Goal: Task Accomplishment & Management: Manage account settings

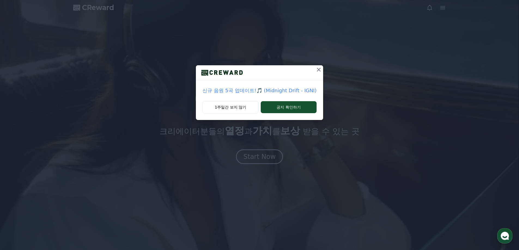
click at [316, 71] on icon at bounding box center [319, 69] width 7 height 7
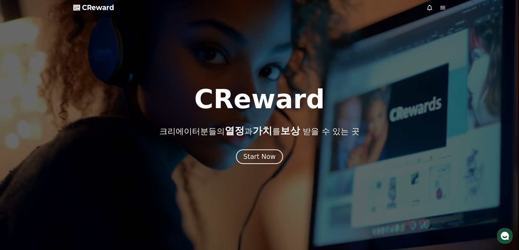
click at [446, 5] on div at bounding box center [259, 125] width 519 height 250
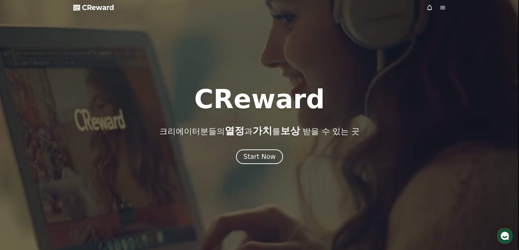
click at [444, 7] on icon at bounding box center [443, 7] width 7 height 7
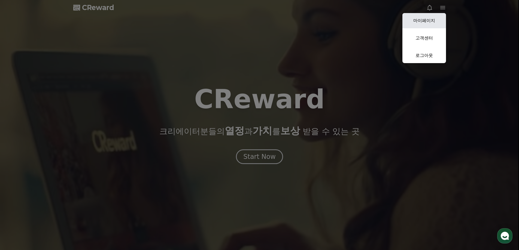
click at [435, 22] on link "마이페이지" at bounding box center [424, 20] width 44 height 15
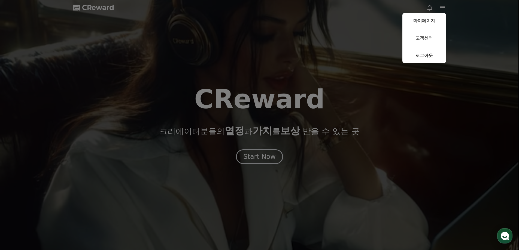
select select "**********"
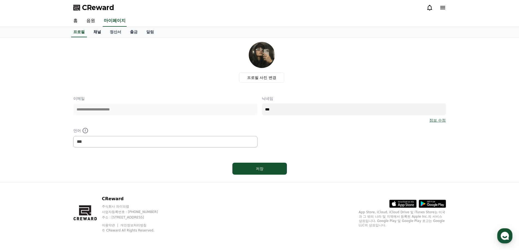
click at [94, 34] on link "채널" at bounding box center [97, 32] width 16 height 10
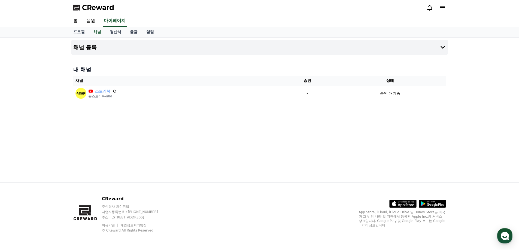
click at [216, 121] on div "채널 등록 내 채널 채널 승인 상태 스토리북 @스토리북-u8d - 승인 대기중" at bounding box center [259, 110] width 381 height 145
drag, startPoint x: 114, startPoint y: 91, endPoint x: 294, endPoint y: 18, distance: 194.5
click at [114, 91] on icon at bounding box center [115, 91] width 4 height 4
click at [302, 117] on div "채널 등록 내 채널 채널 승인 상태 스토리북 @스토리북-u8d - 승인 대기중" at bounding box center [259, 110] width 381 height 145
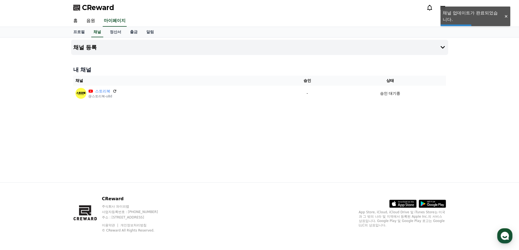
click at [505, 16] on div at bounding box center [506, 16] width 9 height 5
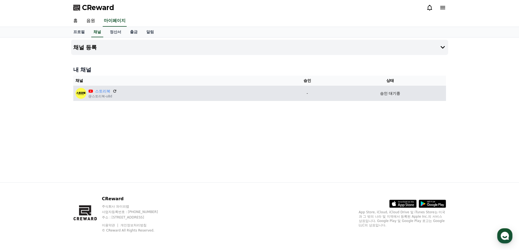
click at [394, 95] on p "승인 대기중" at bounding box center [390, 94] width 20 height 6
